Goal: Entertainment & Leisure: Consume media (video, audio)

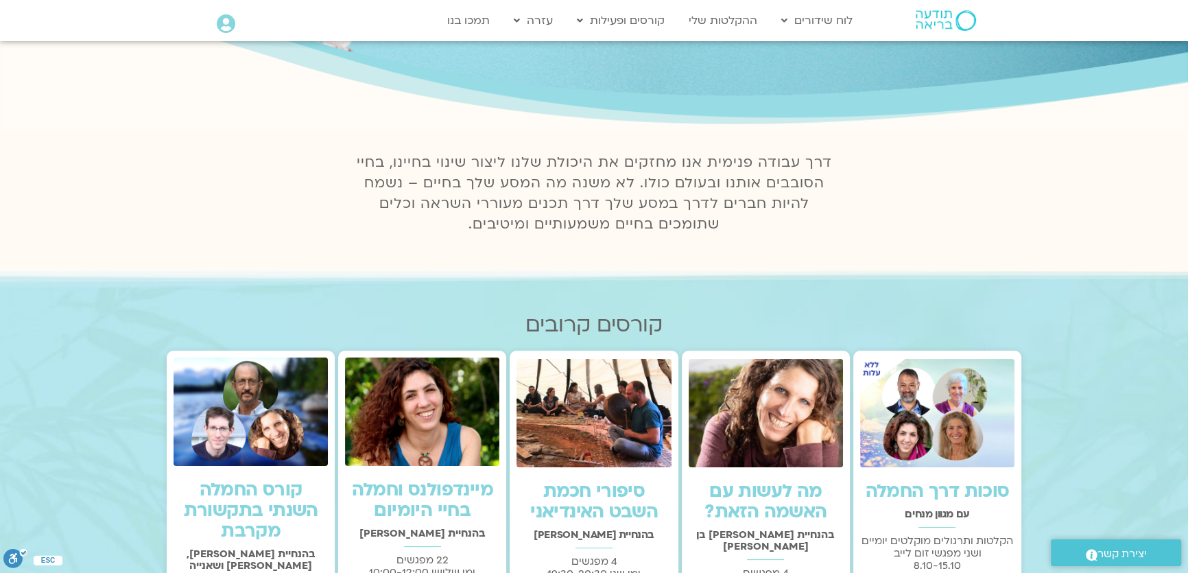
scroll to position [124, 0]
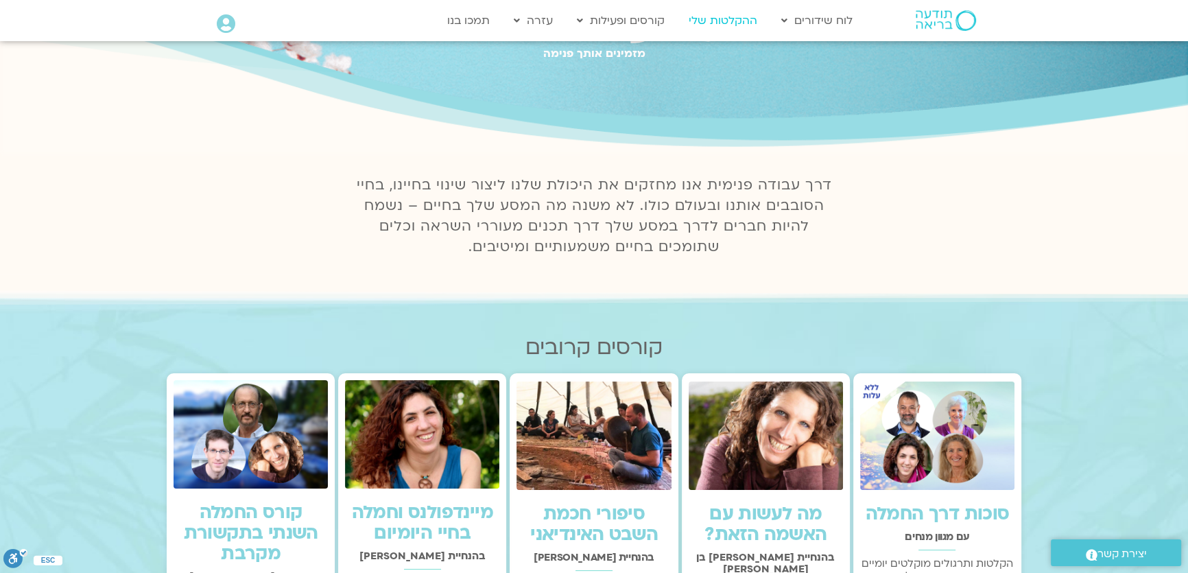
click at [736, 20] on link "ההקלטות שלי" at bounding box center [723, 21] width 82 height 26
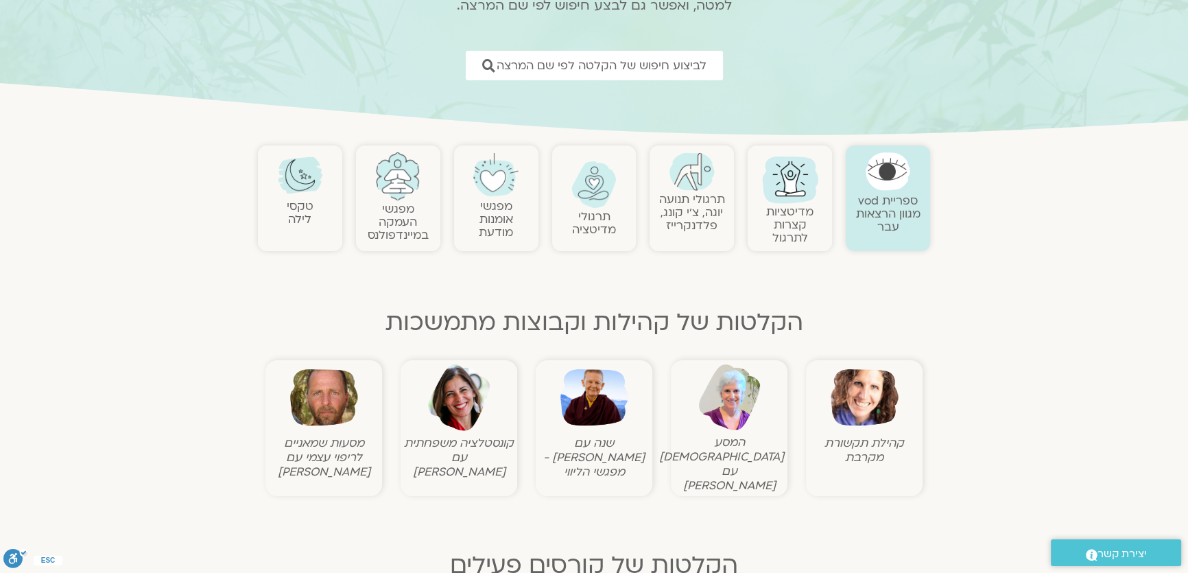
scroll to position [187, 0]
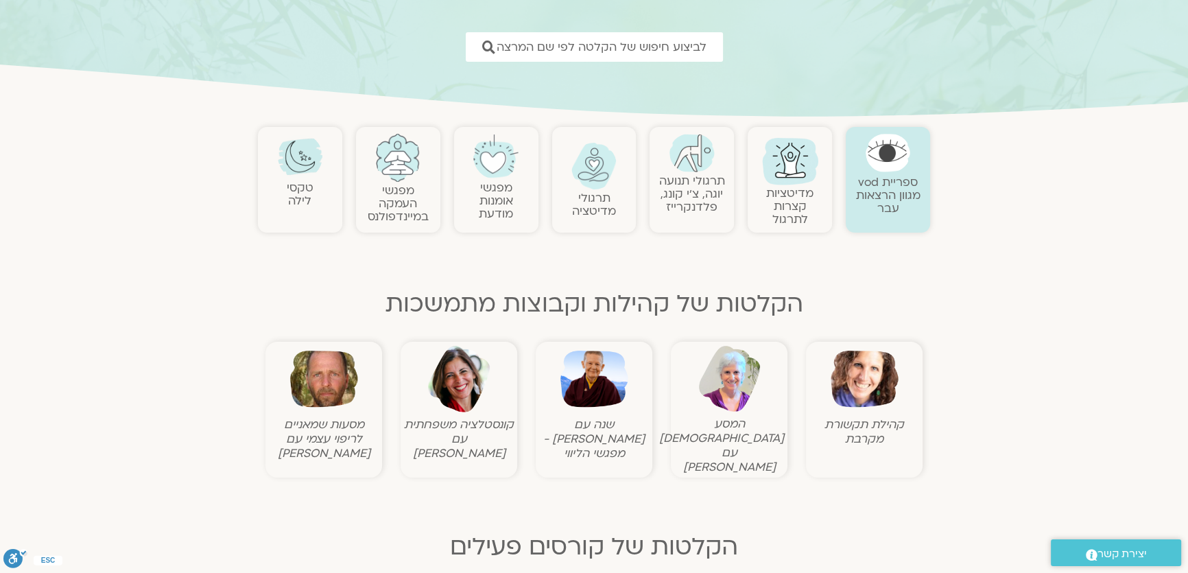
click at [862, 380] on img at bounding box center [864, 379] width 68 height 68
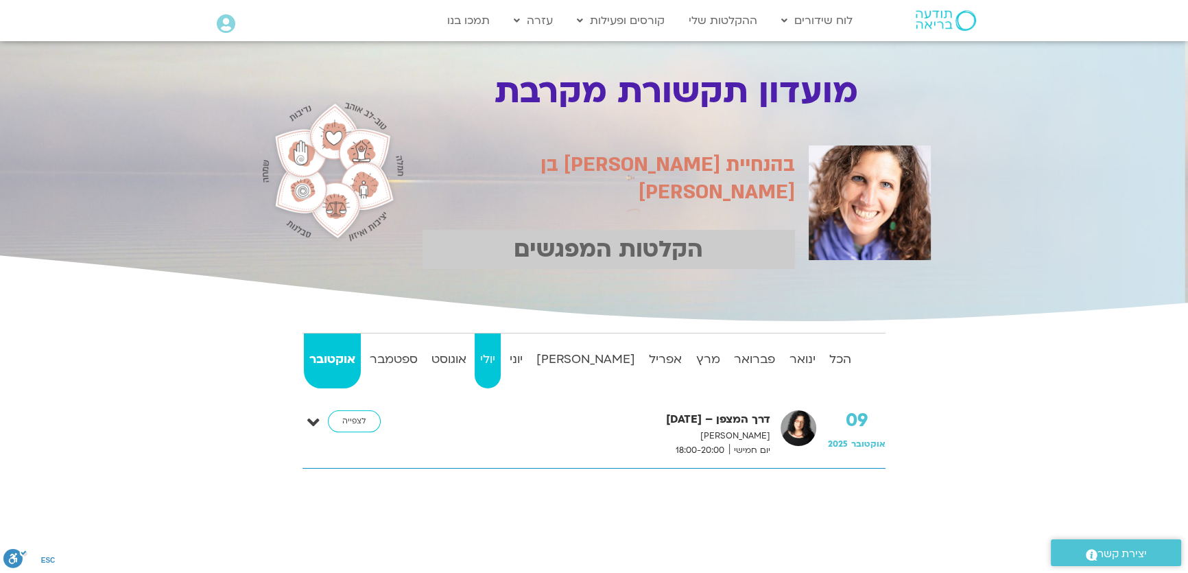
click at [501, 357] on strong "יולי" at bounding box center [488, 359] width 26 height 21
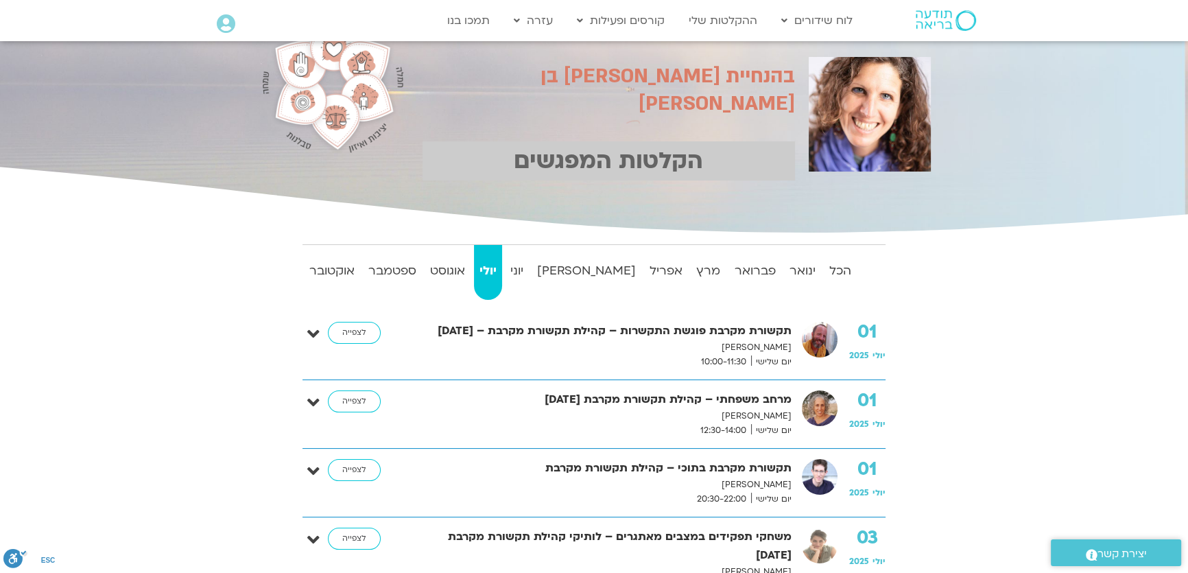
scroll to position [124, 0]
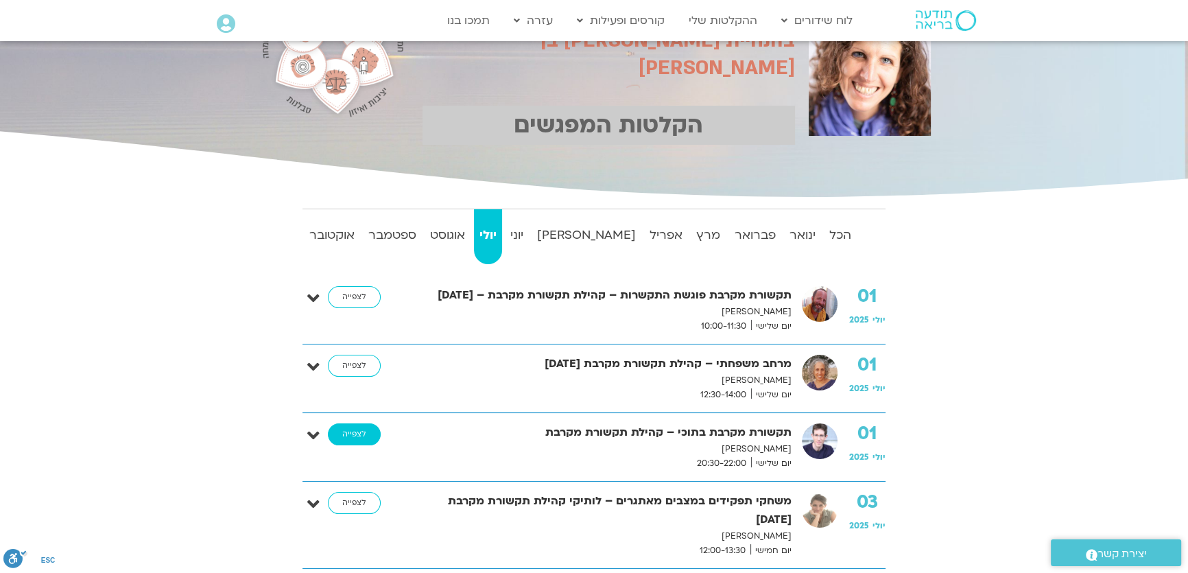
click at [354, 427] on link "לצפייה" at bounding box center [354, 434] width 53 height 22
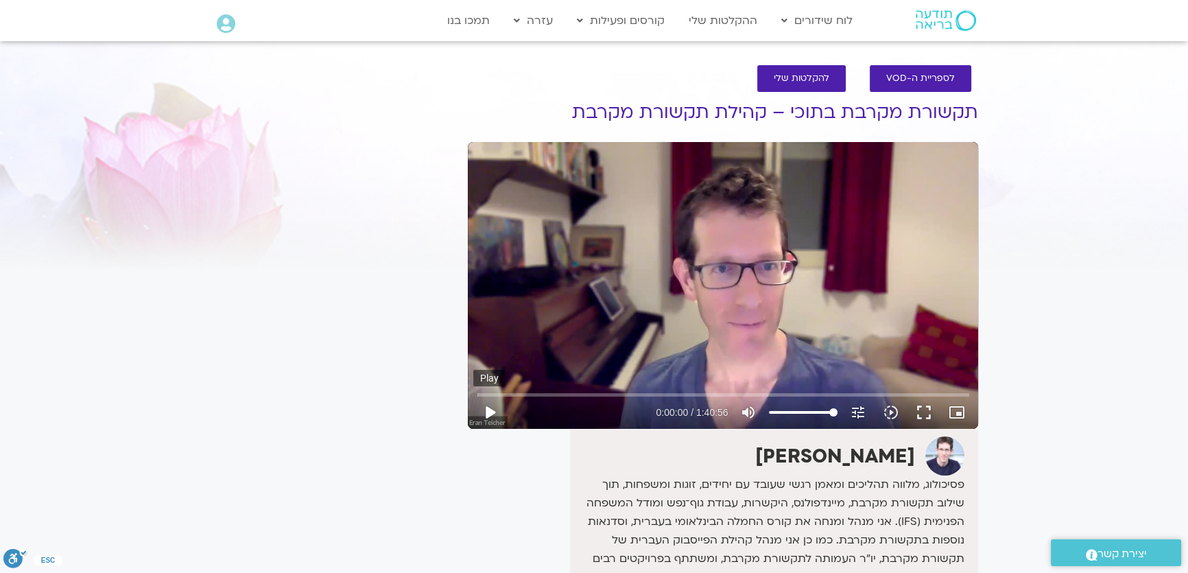
click at [491, 413] on button "play_arrow" at bounding box center [489, 412] width 33 height 33
click at [528, 396] on input "Seek" at bounding box center [723, 394] width 492 height 8
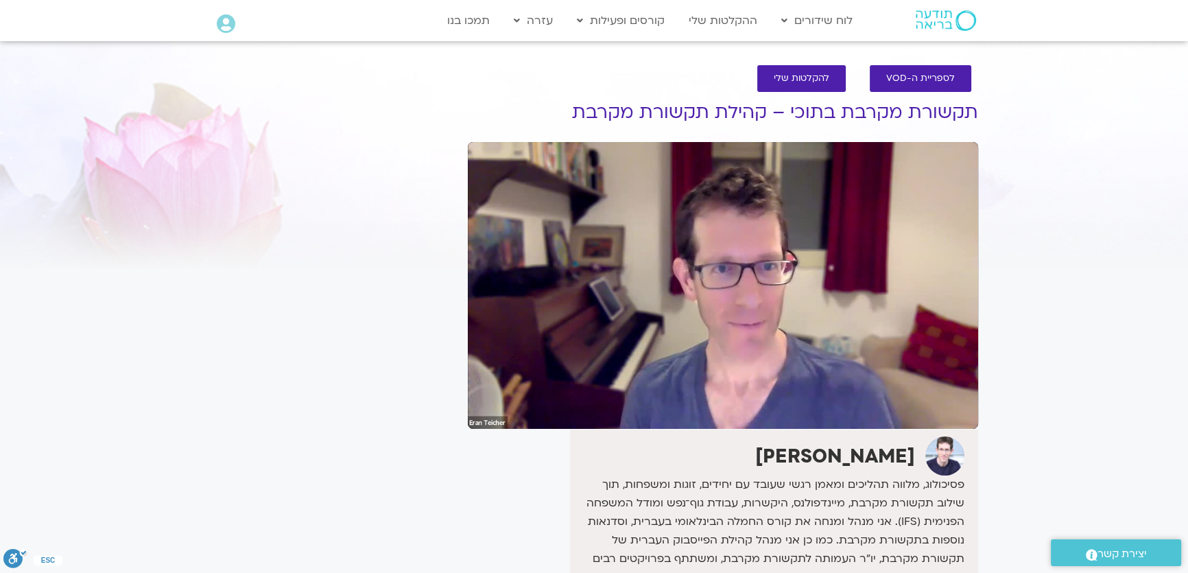
click at [522, 396] on div at bounding box center [579, 412] width 147 height 33
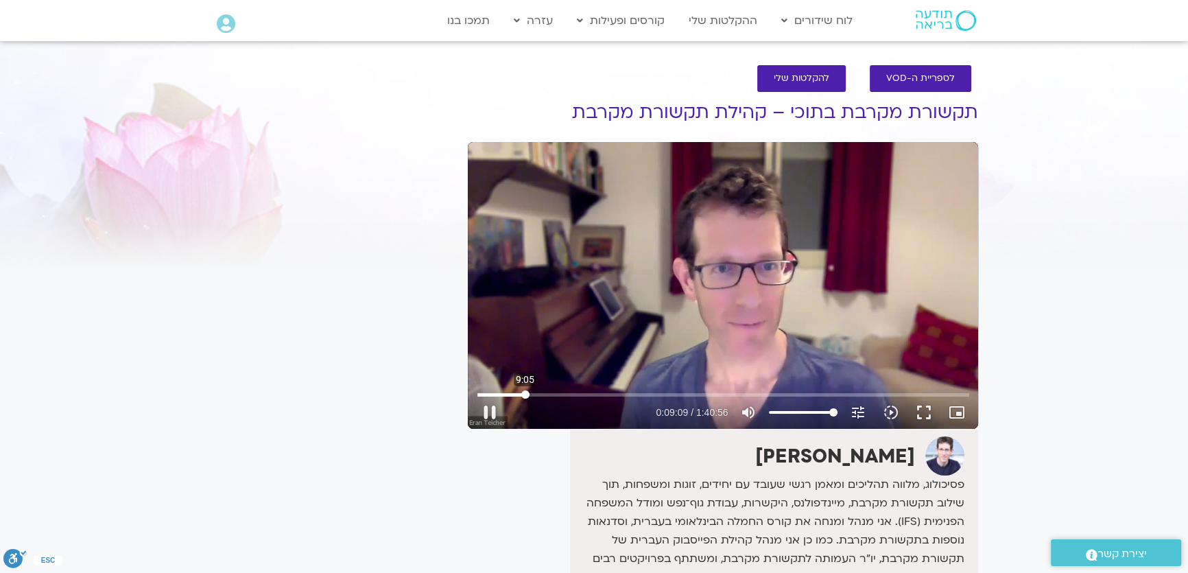
click at [525, 395] on input "Seek" at bounding box center [723, 394] width 492 height 8
click at [486, 401] on button "pause" at bounding box center [489, 412] width 33 height 33
click at [488, 411] on button "play_arrow" at bounding box center [489, 412] width 33 height 33
click at [488, 407] on button "pause" at bounding box center [489, 412] width 33 height 33
type input "1019.150211"
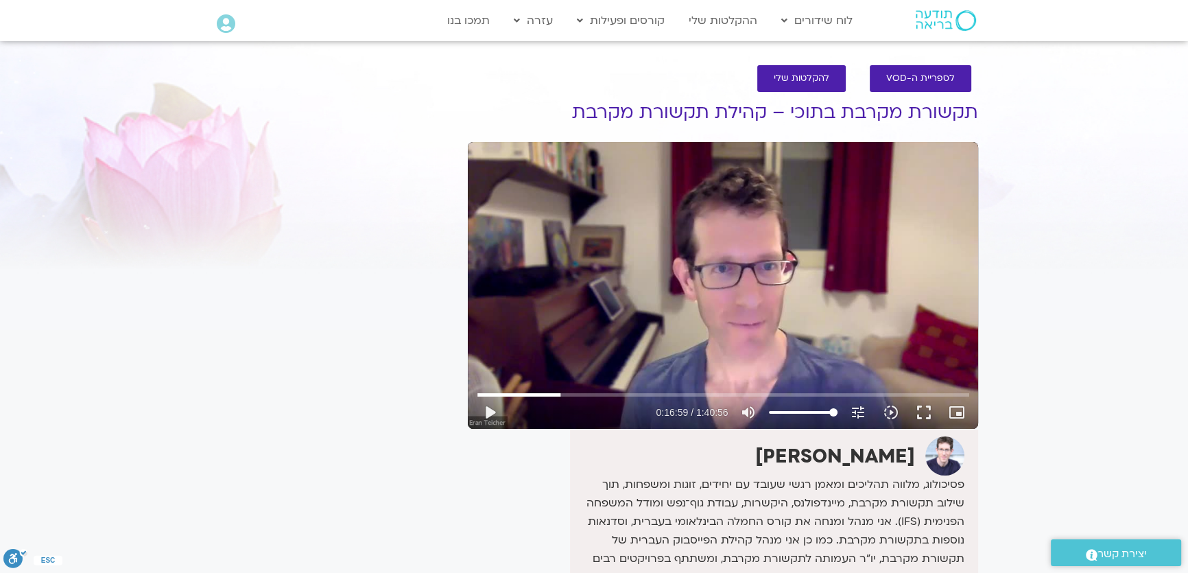
click at [463, 179] on div "לספריית ה-VOD להקלטות שלי תקשורת מקרבת בתוכי – קהילת תקשורת מקרבת [PERSON_NAME]…" at bounding box center [723, 411] width 524 height 720
click at [489, 410] on button "play_arrow" at bounding box center [489, 412] width 33 height 33
click at [486, 404] on button "pause" at bounding box center [489, 412] width 33 height 33
click at [482, 408] on button "play_arrow" at bounding box center [489, 412] width 33 height 33
click at [492, 414] on button "pause" at bounding box center [489, 412] width 33 height 33
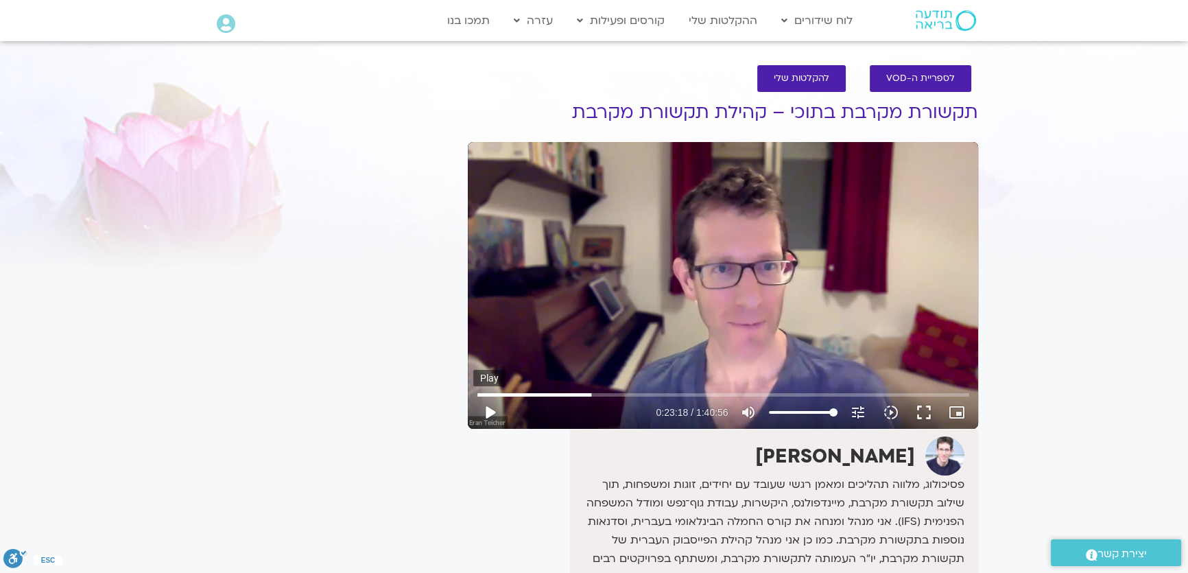
click at [481, 409] on button "play_arrow" at bounding box center [489, 412] width 33 height 33
click at [481, 409] on button "pause" at bounding box center [489, 412] width 33 height 33
click at [488, 405] on button "play_arrow" at bounding box center [489, 412] width 33 height 33
click at [485, 409] on button "pause" at bounding box center [489, 412] width 33 height 33
click at [497, 414] on button "play_arrow" at bounding box center [489, 412] width 33 height 33
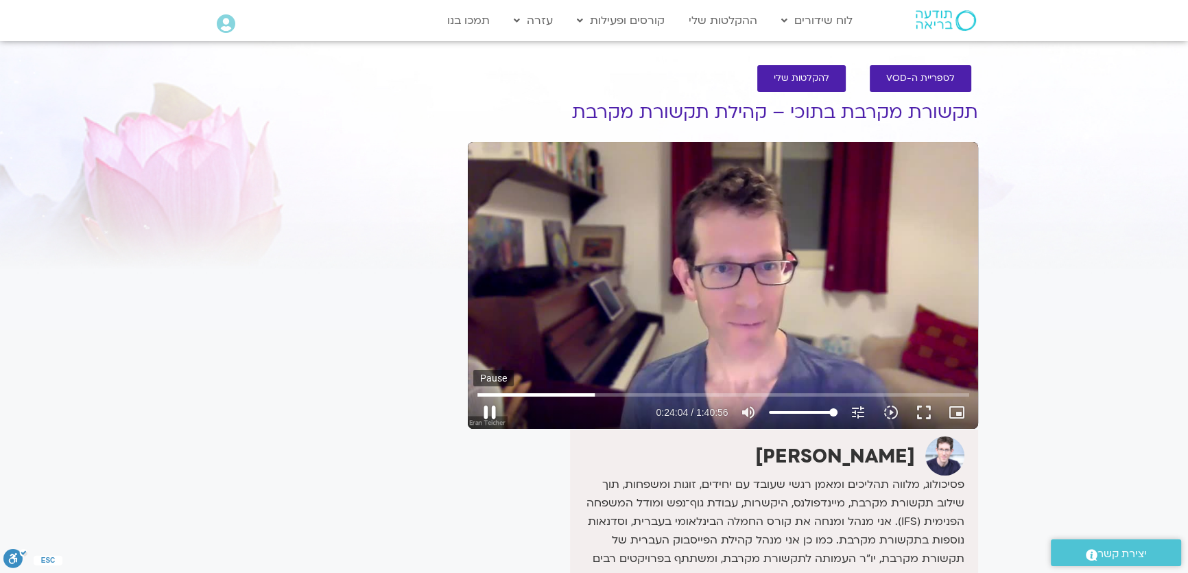
click at [485, 408] on button "pause" at bounding box center [489, 412] width 33 height 33
click at [490, 407] on button "play_arrow" at bounding box center [489, 412] width 33 height 33
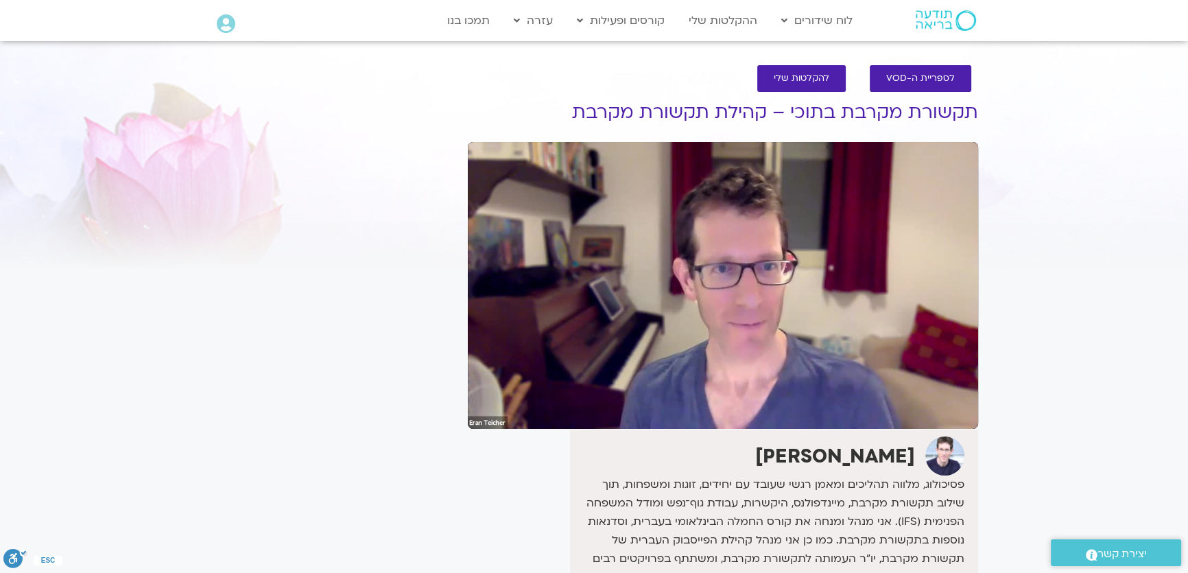
drag, startPoint x: 687, startPoint y: 396, endPoint x: 400, endPoint y: 190, distance: 352.8
click at [400, 190] on div "It seems we can't find what you're looking for. It seems we can't find what you…" at bounding box center [332, 425] width 258 height 693
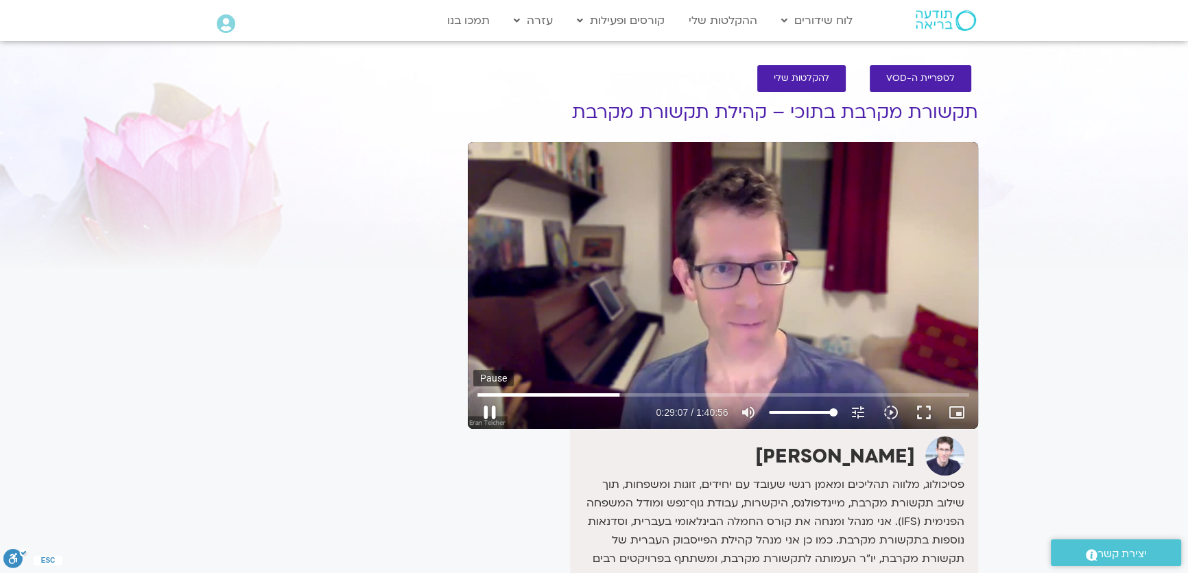
click at [496, 411] on button "pause" at bounding box center [489, 412] width 33 height 33
click at [494, 412] on button "play_arrow" at bounding box center [489, 412] width 33 height 33
click at [493, 404] on button "pause" at bounding box center [489, 412] width 33 height 33
click at [488, 411] on button "play_arrow" at bounding box center [489, 412] width 33 height 33
click at [486, 412] on button "pause" at bounding box center [489, 412] width 33 height 33
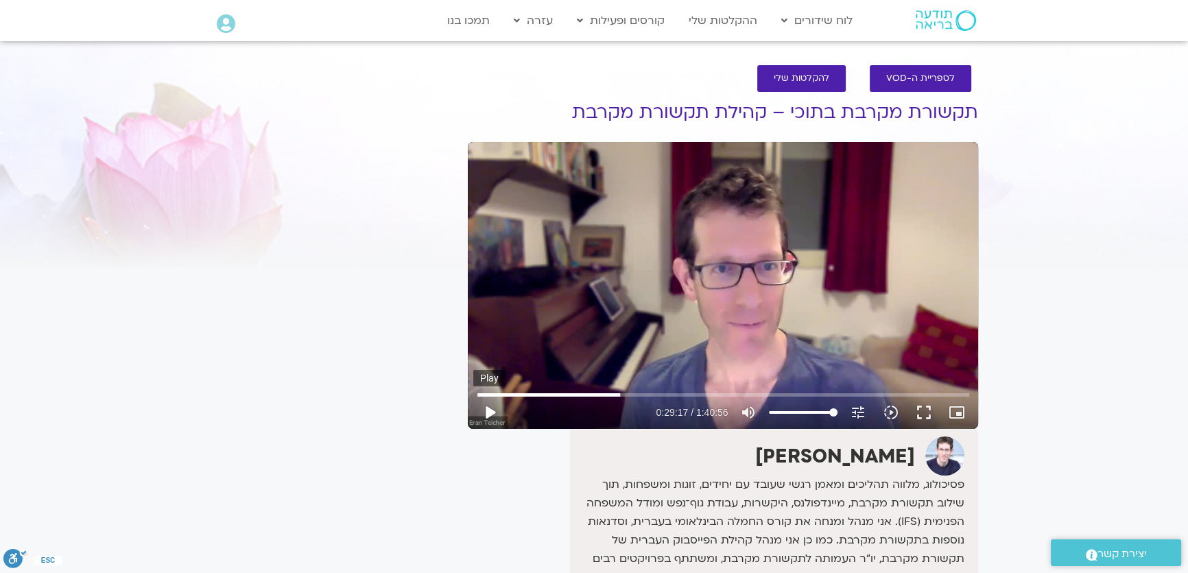
click at [483, 409] on button "play_arrow" at bounding box center [489, 412] width 33 height 33
click at [487, 407] on button "pause" at bounding box center [489, 412] width 33 height 33
click at [487, 413] on button "play_arrow" at bounding box center [489, 412] width 33 height 33
click at [486, 413] on button "pause" at bounding box center [489, 412] width 33 height 33
click at [484, 409] on button "play_arrow" at bounding box center [489, 412] width 33 height 33
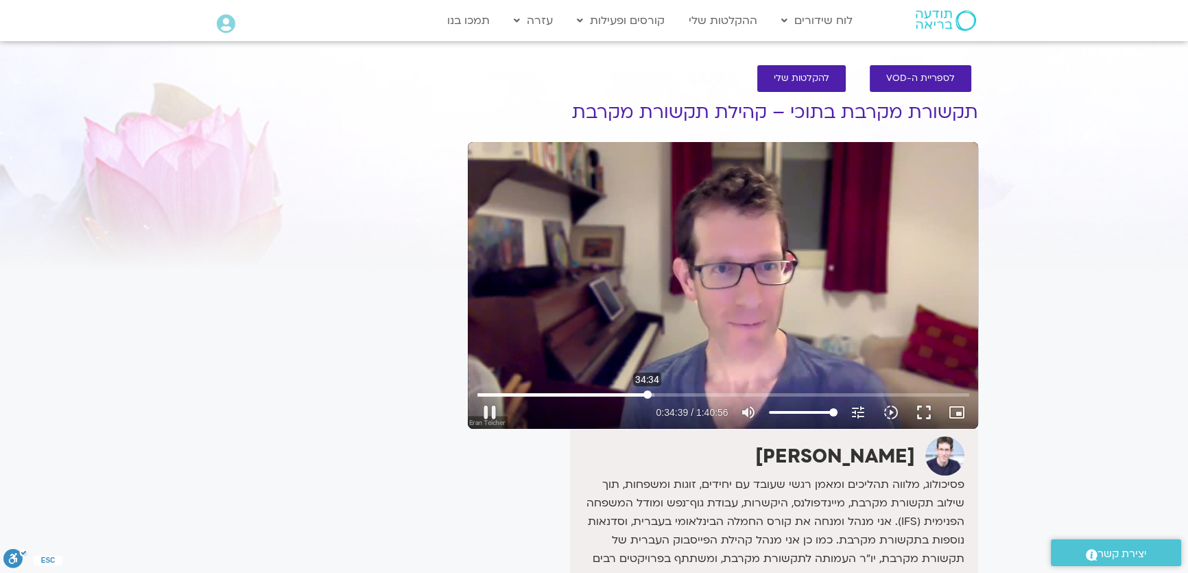
click at [647, 394] on input "Seek" at bounding box center [723, 394] width 492 height 8
click at [483, 408] on button "pause" at bounding box center [489, 412] width 33 height 33
click at [488, 414] on button "play_arrow" at bounding box center [489, 412] width 33 height 33
click at [487, 409] on button "pause" at bounding box center [489, 412] width 33 height 33
click at [493, 411] on button "play_arrow" at bounding box center [489, 412] width 33 height 33
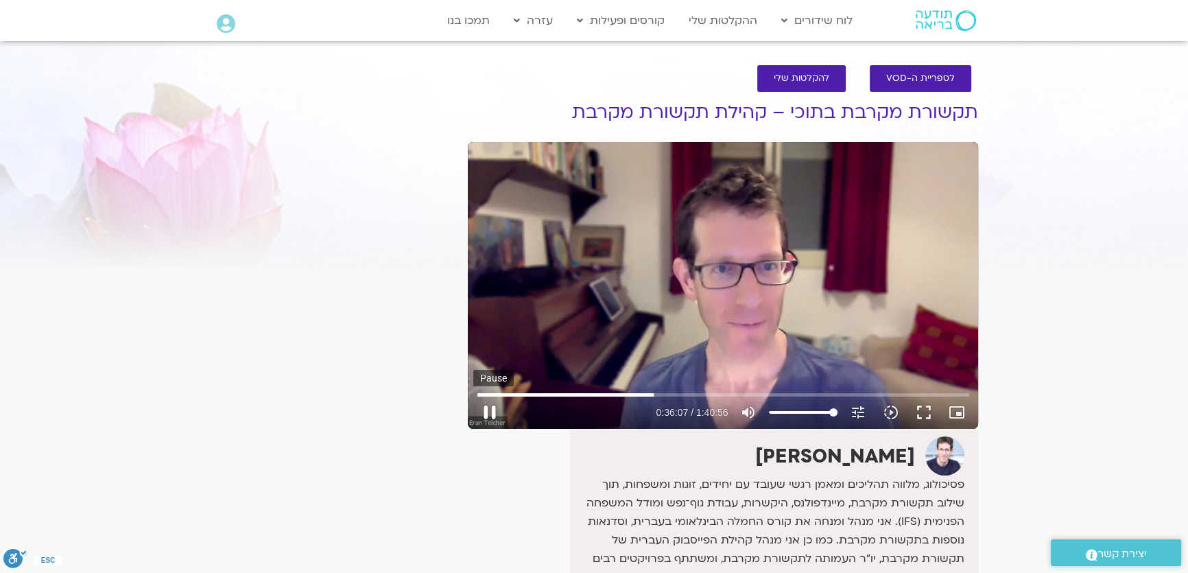
click at [479, 408] on button "pause" at bounding box center [489, 412] width 33 height 33
click at [482, 409] on button "play_arrow" at bounding box center [489, 412] width 33 height 33
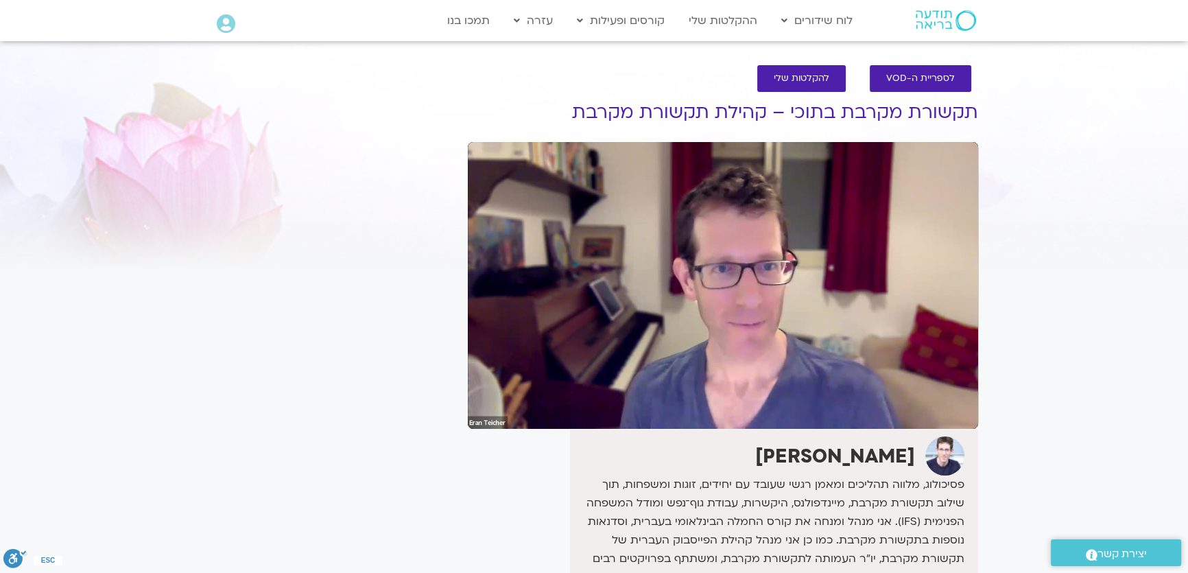
click at [482, 409] on button "pause" at bounding box center [489, 412] width 33 height 33
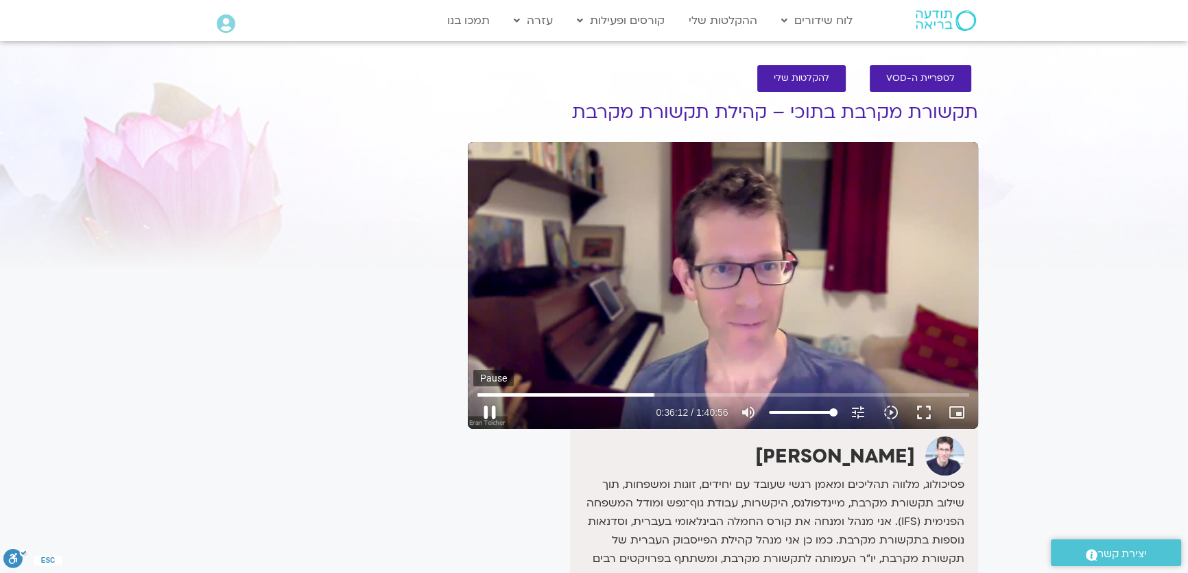
click at [487, 407] on button "pause" at bounding box center [489, 412] width 33 height 33
click at [487, 411] on button "play_arrow" at bounding box center [489, 412] width 33 height 33
click at [486, 407] on button "pause" at bounding box center [489, 412] width 33 height 33
click at [486, 411] on button "play_arrow" at bounding box center [489, 412] width 33 height 33
click at [488, 411] on button "pause" at bounding box center [489, 412] width 33 height 33
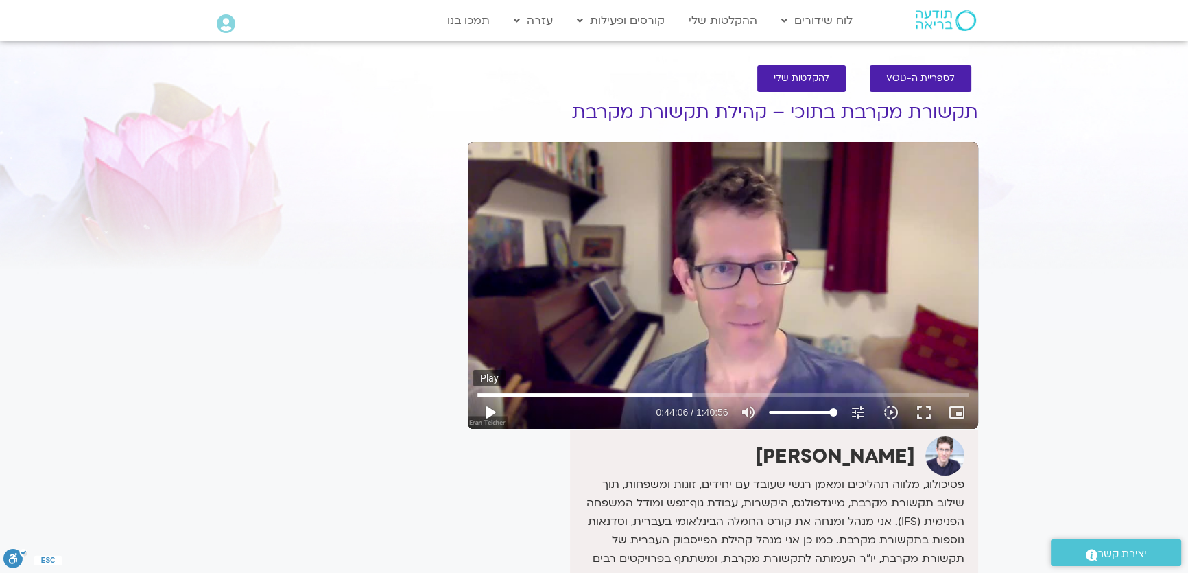
click at [490, 411] on button "play_arrow" at bounding box center [489, 412] width 33 height 33
drag, startPoint x: 474, startPoint y: 407, endPoint x: 499, endPoint y: 418, distance: 27.0
click at [499, 418] on button "pause" at bounding box center [489, 412] width 33 height 33
click at [491, 409] on button "play_arrow" at bounding box center [489, 412] width 33 height 33
click at [490, 406] on button "pause" at bounding box center [489, 412] width 33 height 33
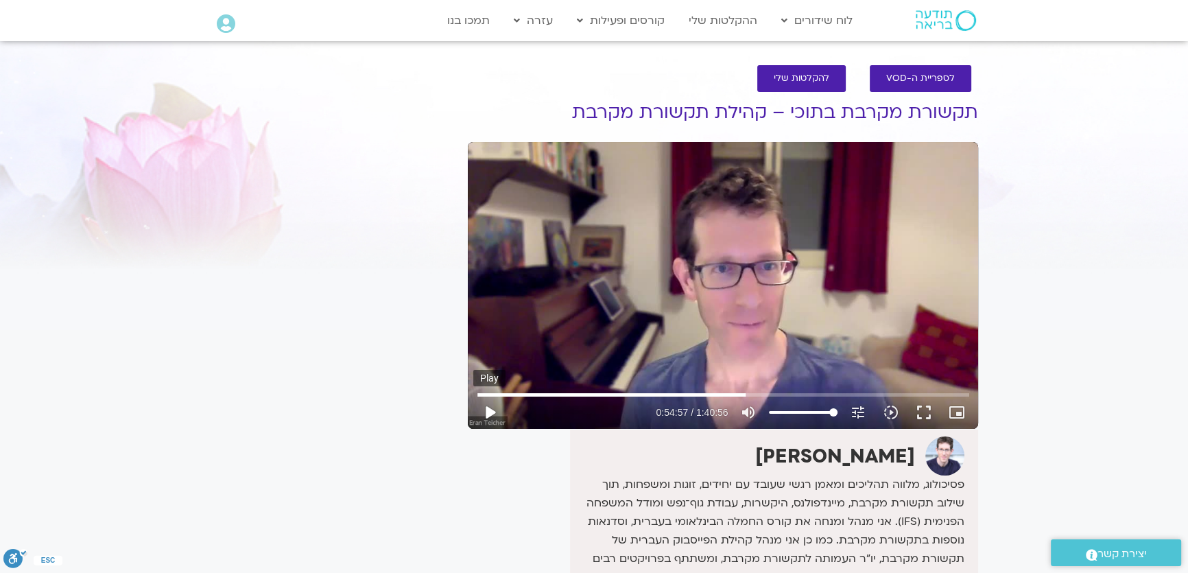
click at [491, 411] on button "play_arrow" at bounding box center [489, 412] width 33 height 33
click at [490, 410] on button "pause" at bounding box center [489, 412] width 33 height 33
click at [488, 411] on button "play_arrow" at bounding box center [489, 412] width 33 height 33
click at [487, 410] on button "pause" at bounding box center [489, 412] width 33 height 33
click at [487, 412] on button "play_arrow" at bounding box center [489, 412] width 33 height 33
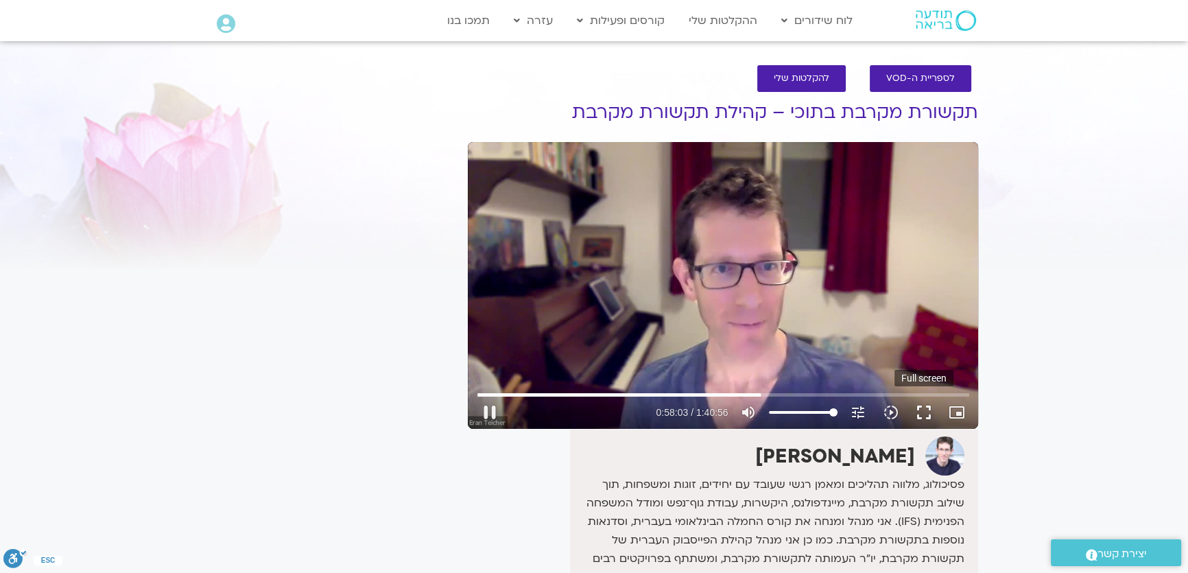
click at [920, 411] on button "fullscreen" at bounding box center [923, 412] width 33 height 33
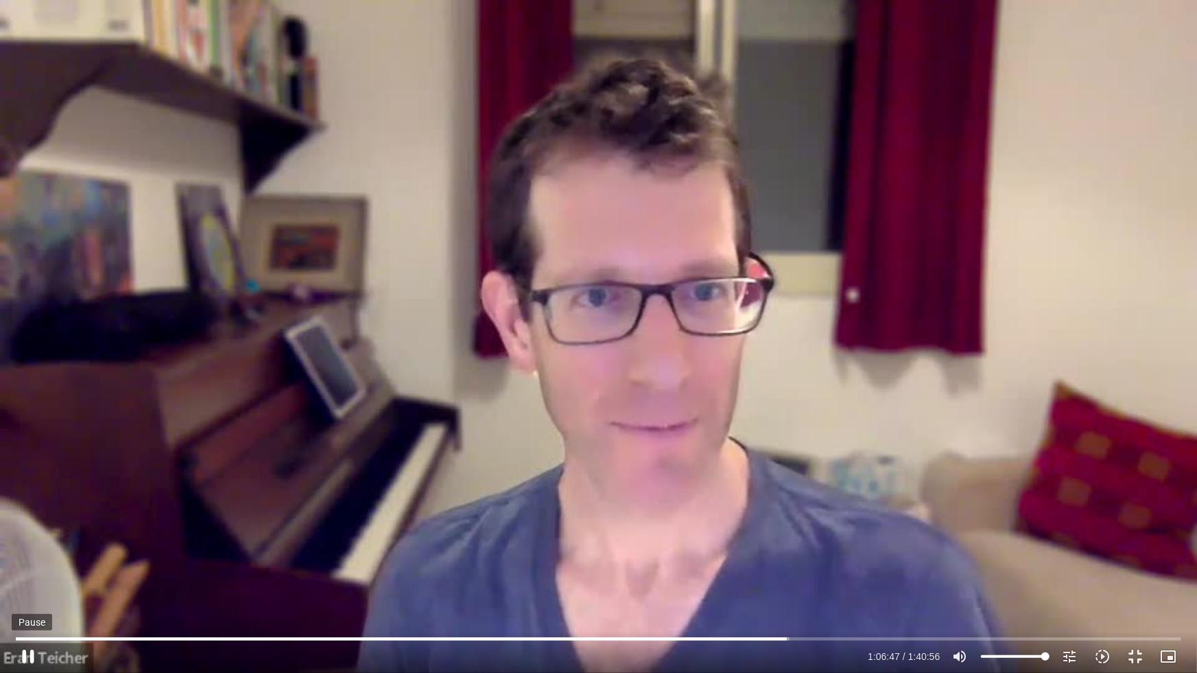
click at [22, 657] on button "pause" at bounding box center [28, 656] width 33 height 33
click at [30, 656] on button "play_arrow" at bounding box center [28, 656] width 33 height 33
click at [23, 651] on button "pause" at bounding box center [28, 656] width 33 height 33
click at [23, 651] on button "play_arrow" at bounding box center [28, 656] width 33 height 33
click at [33, 649] on button "pause" at bounding box center [28, 656] width 33 height 33
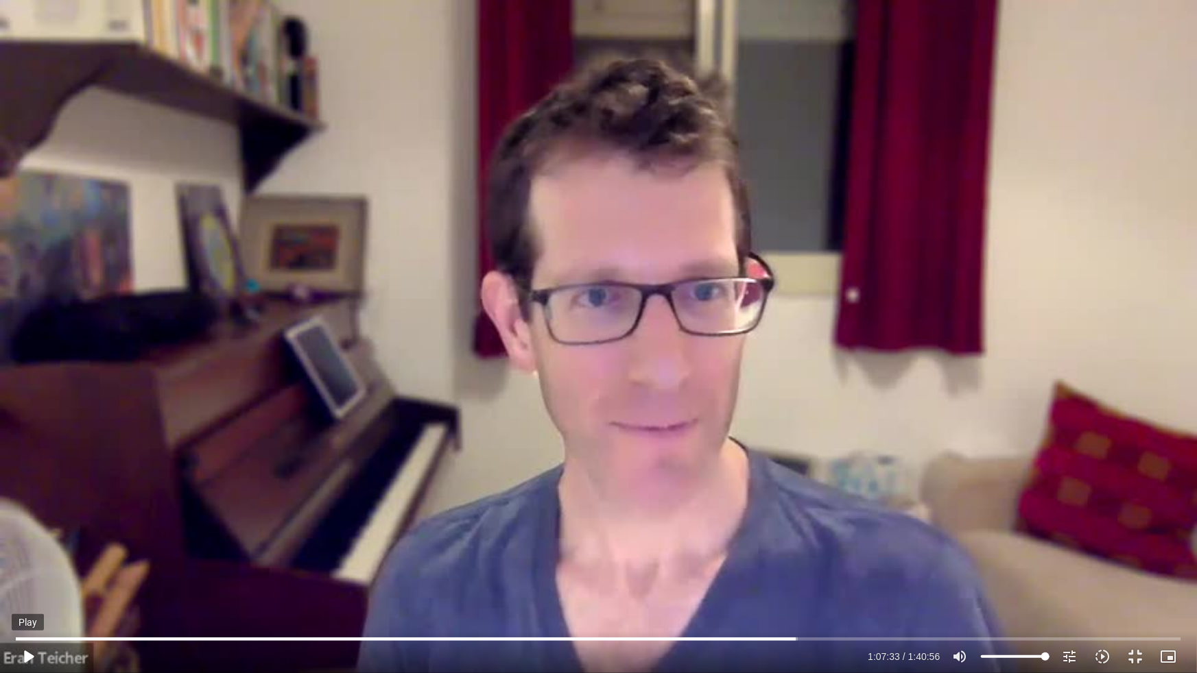
click at [30, 654] on button "play_arrow" at bounding box center [28, 656] width 33 height 33
click at [30, 654] on button "pause" at bounding box center [28, 656] width 33 height 33
click at [29, 647] on button "play_arrow" at bounding box center [28, 656] width 33 height 33
click at [22, 654] on button "pause" at bounding box center [28, 656] width 33 height 33
type input "4074.062624"
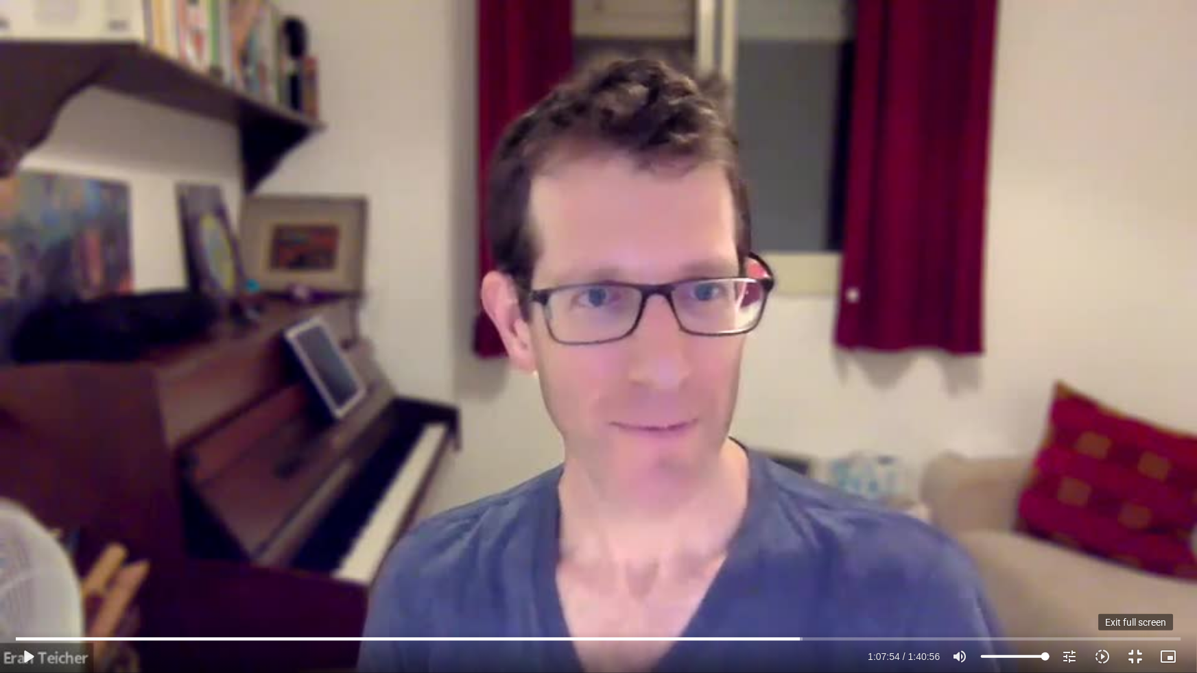
click at [1131, 651] on button "fullscreen_exit" at bounding box center [1135, 656] width 33 height 33
